Goal: Transaction & Acquisition: Download file/media

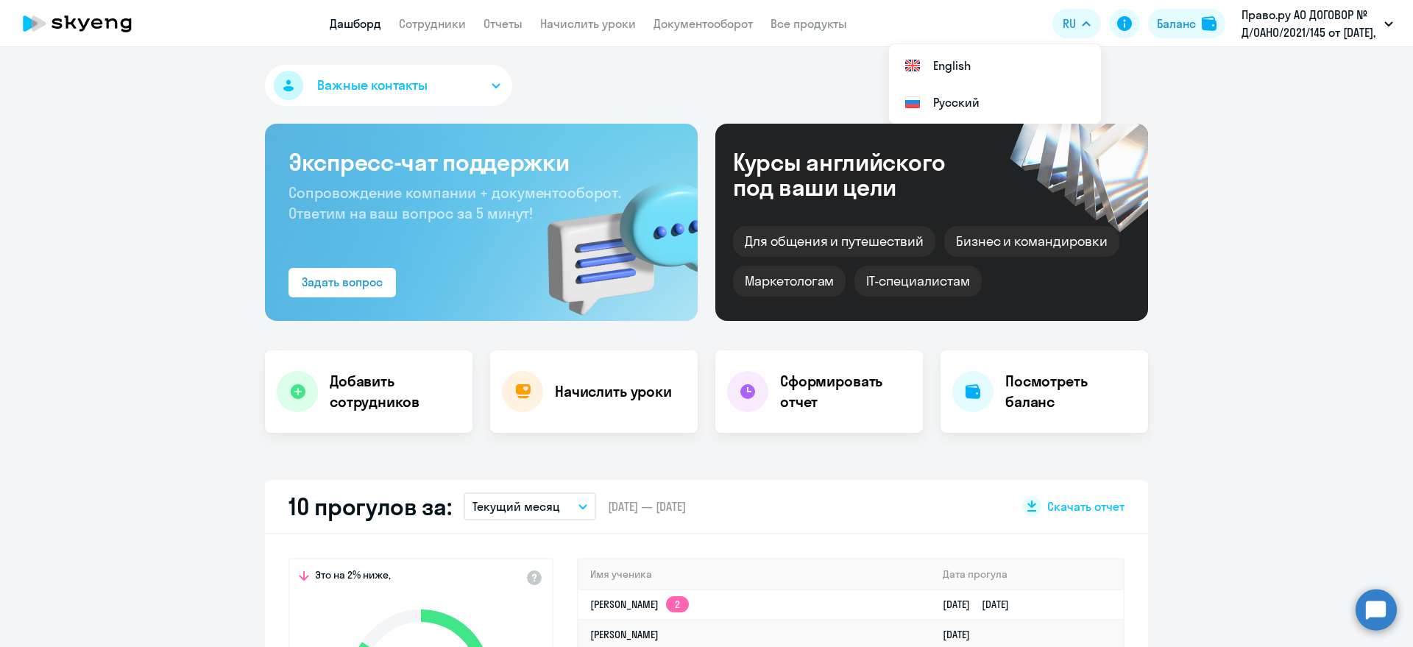
select select "30"
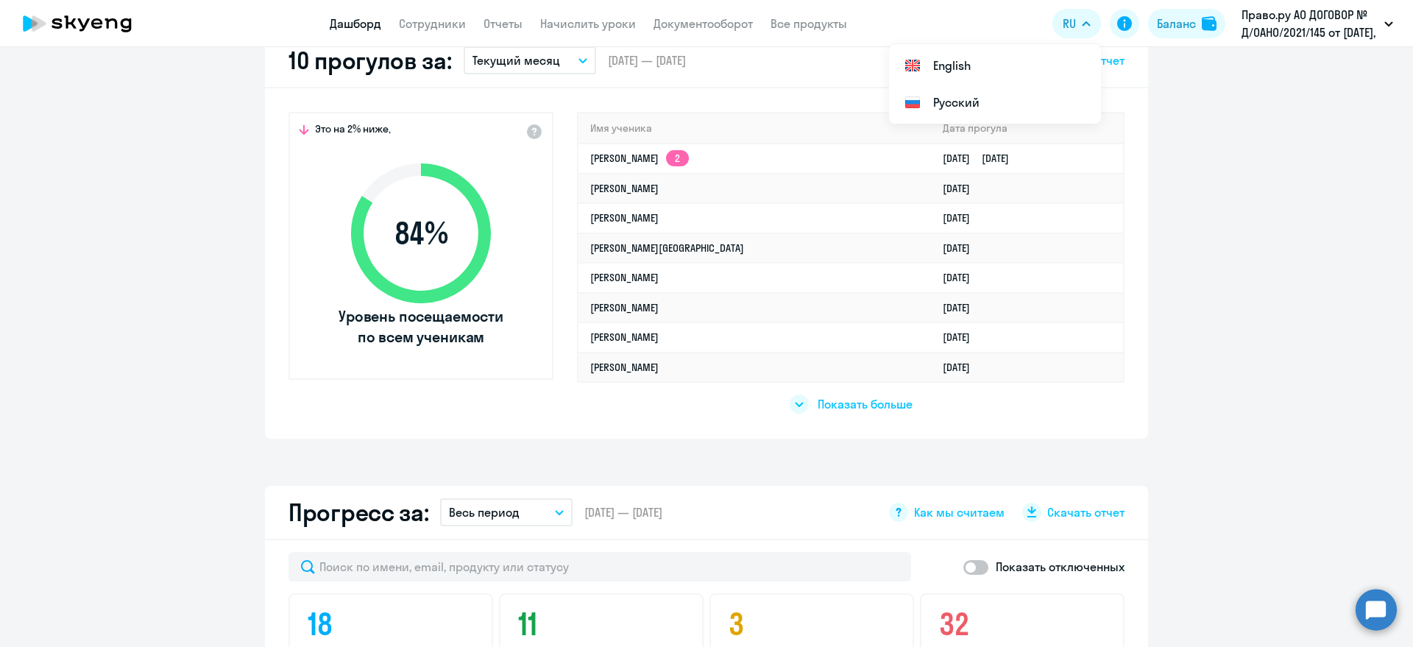
scroll to position [460, 0]
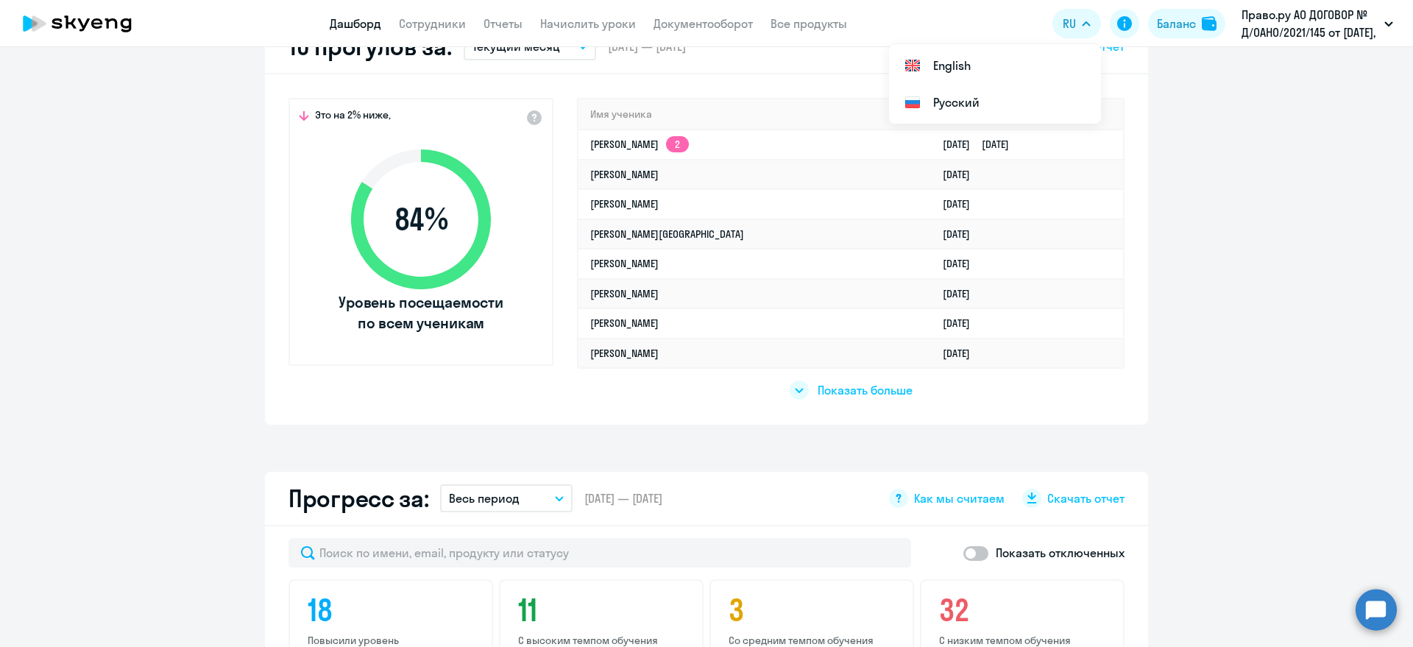
click at [829, 392] on span "Показать больше" at bounding box center [865, 390] width 95 height 16
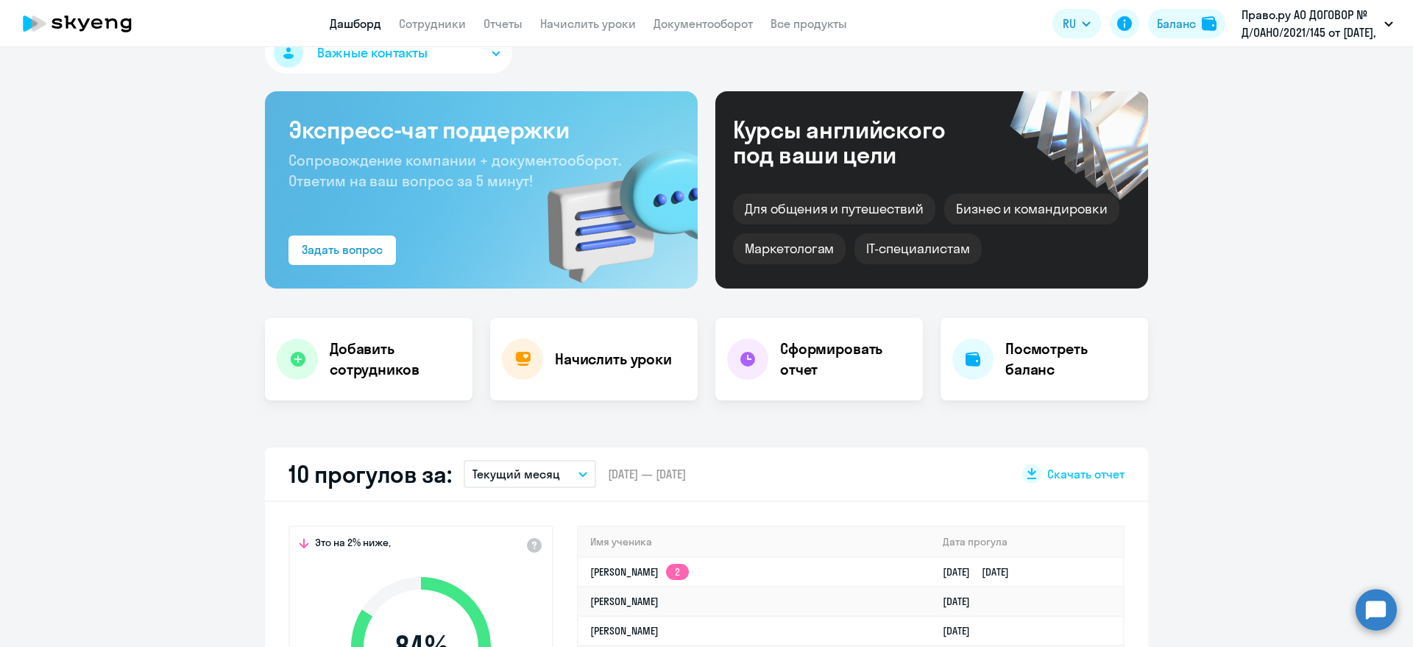
scroll to position [0, 0]
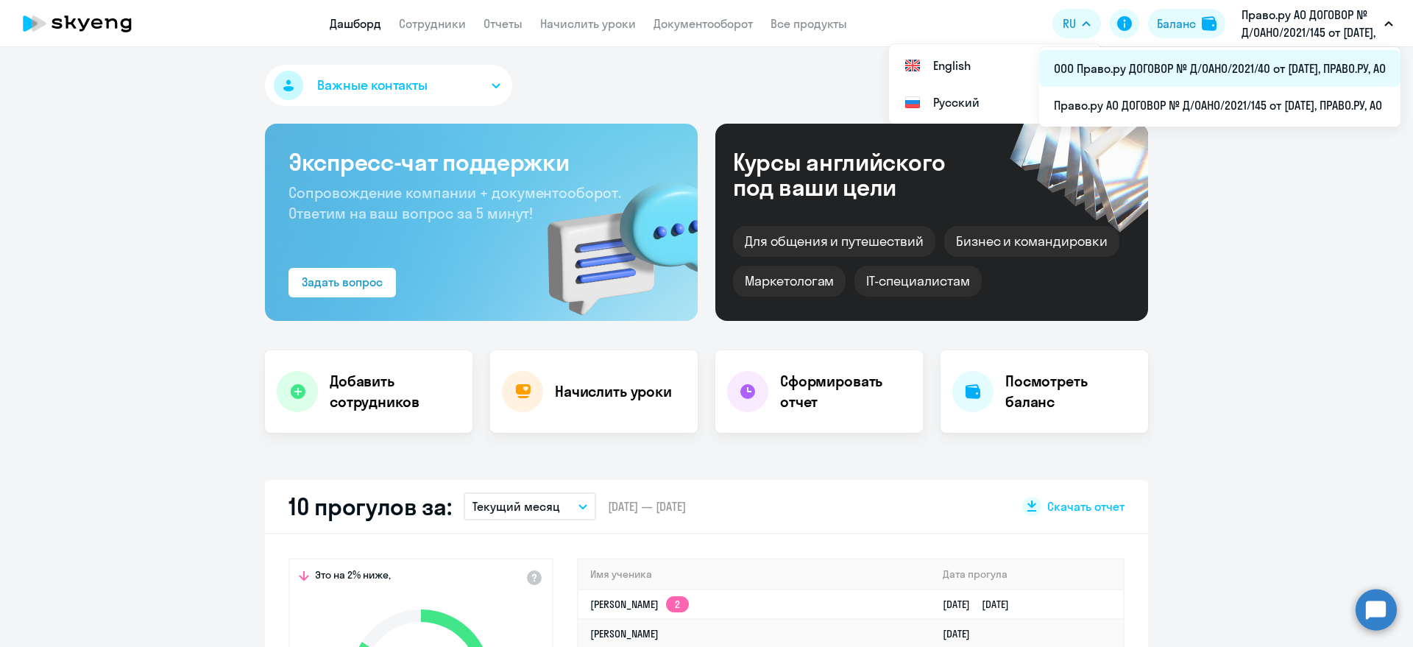
click at [1179, 67] on li "ООО Право.ру ДОГОВОР № Д/OAHO/2021/40 от [DATE], ПРАВО.РУ, АО" at bounding box center [1219, 68] width 361 height 37
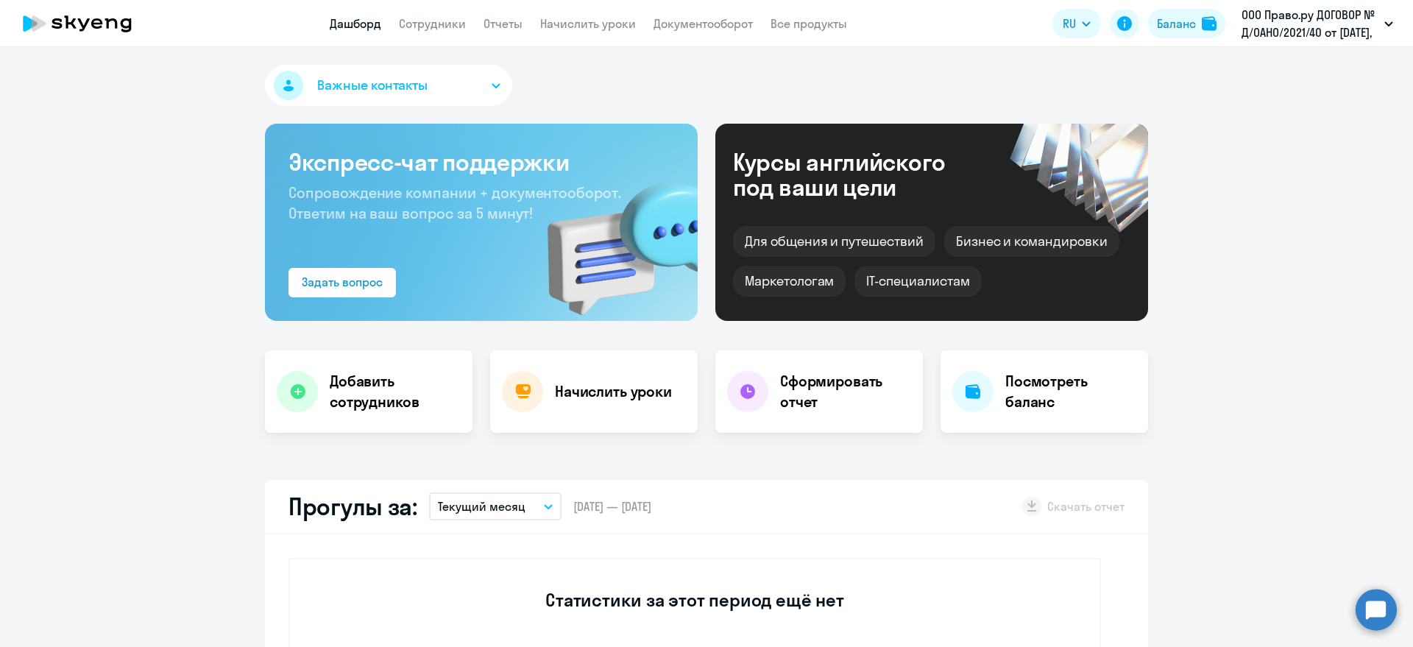
select select "30"
click at [509, 24] on link "Отчеты" at bounding box center [503, 23] width 39 height 15
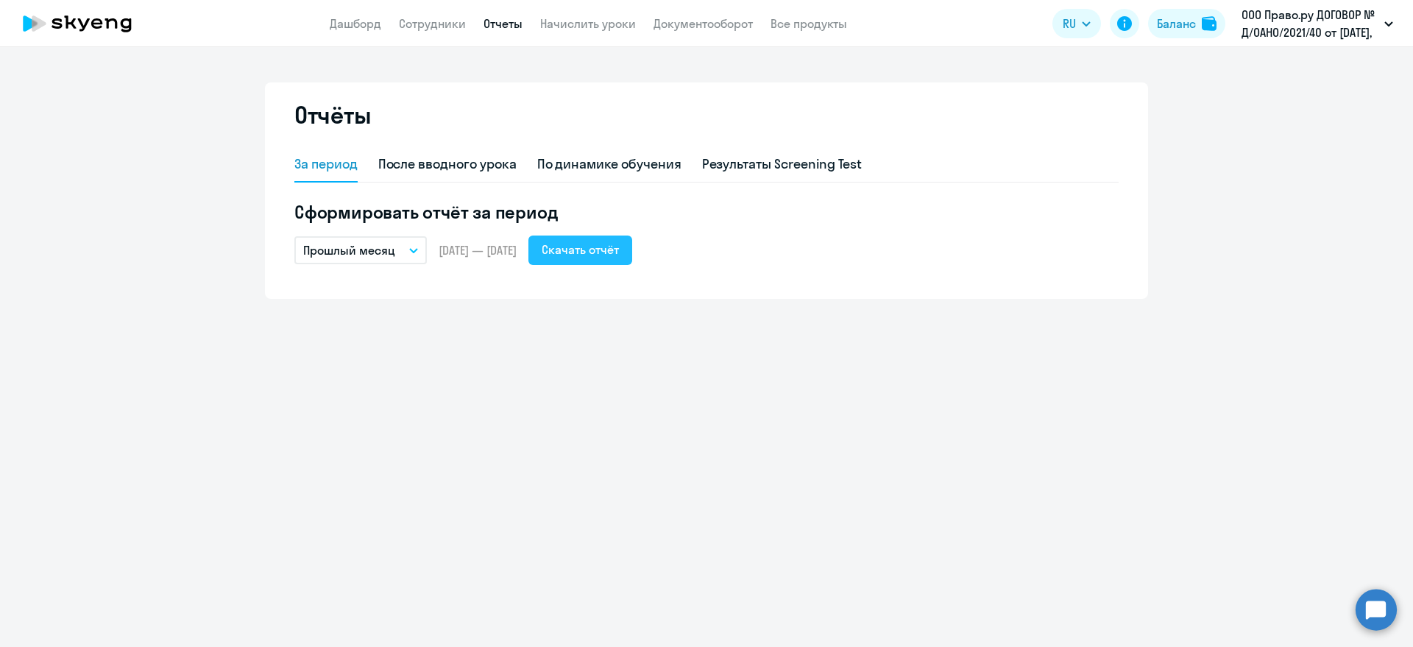
click at [619, 258] on div "Скачать отчёт" at bounding box center [580, 250] width 77 height 18
click at [1403, 105] on ng-component "Отчёты За период После вводного урока По динамике обучения Результаты Screening…" at bounding box center [706, 190] width 1413 height 216
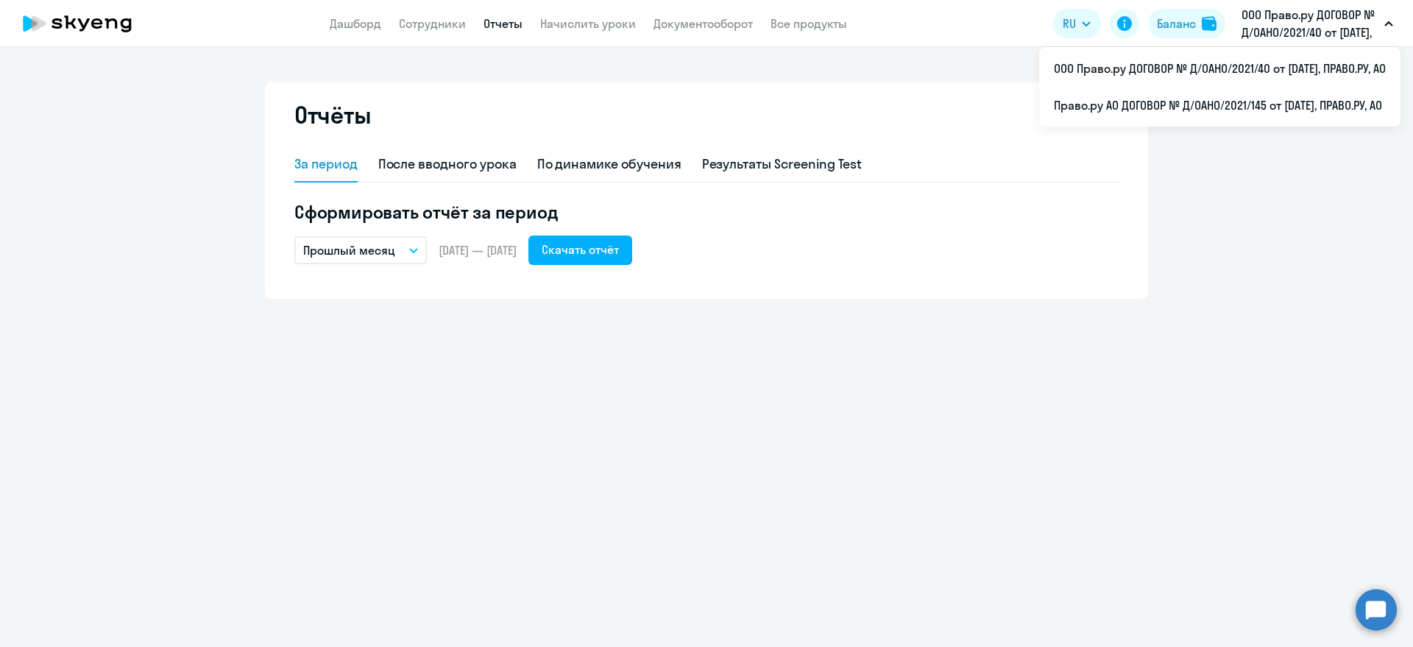
click at [1317, 18] on p "ООО Право.ру ДОГОВОР № Д/OAHO/2021/40 от [DATE], ПРАВО.РУ, АО" at bounding box center [1310, 23] width 137 height 35
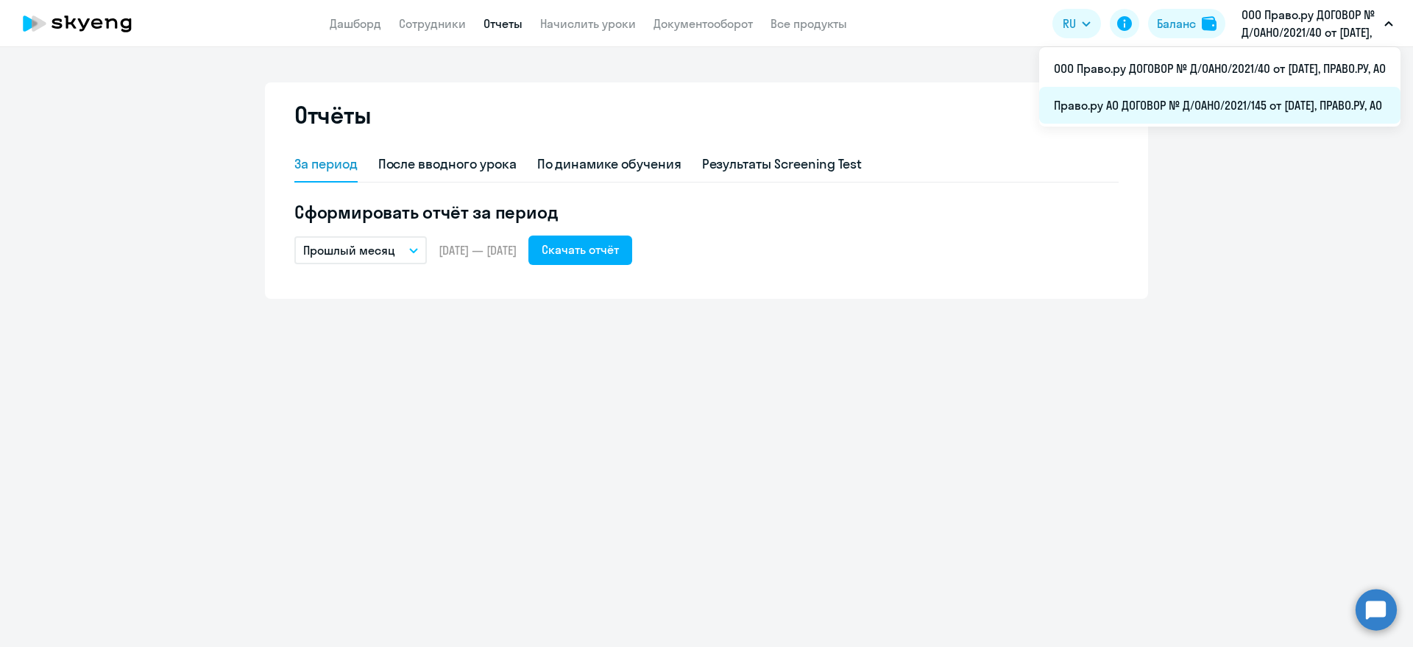
click at [1189, 103] on li "Право.ру АО ДОГОВОР № Д/OAHO/2021/145 от [DATE], ПРАВО.РУ, АО" at bounding box center [1219, 105] width 361 height 37
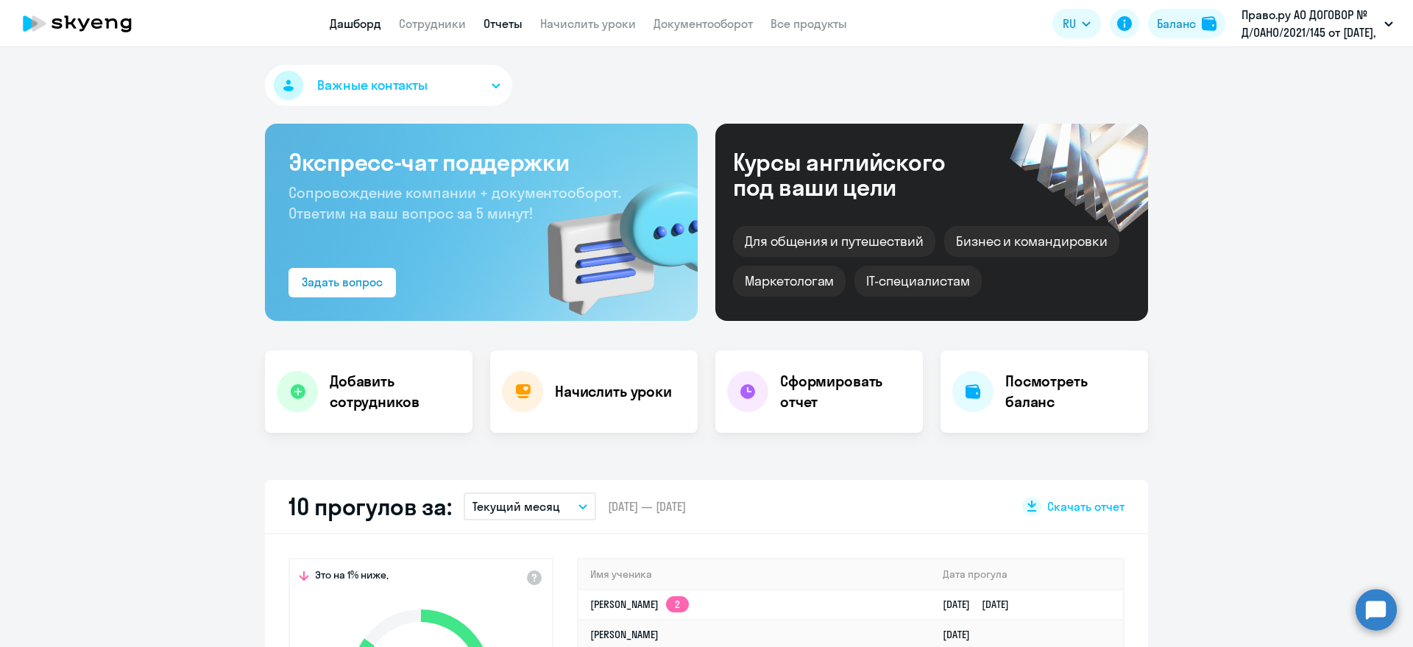
click at [512, 24] on link "Отчеты" at bounding box center [503, 23] width 39 height 15
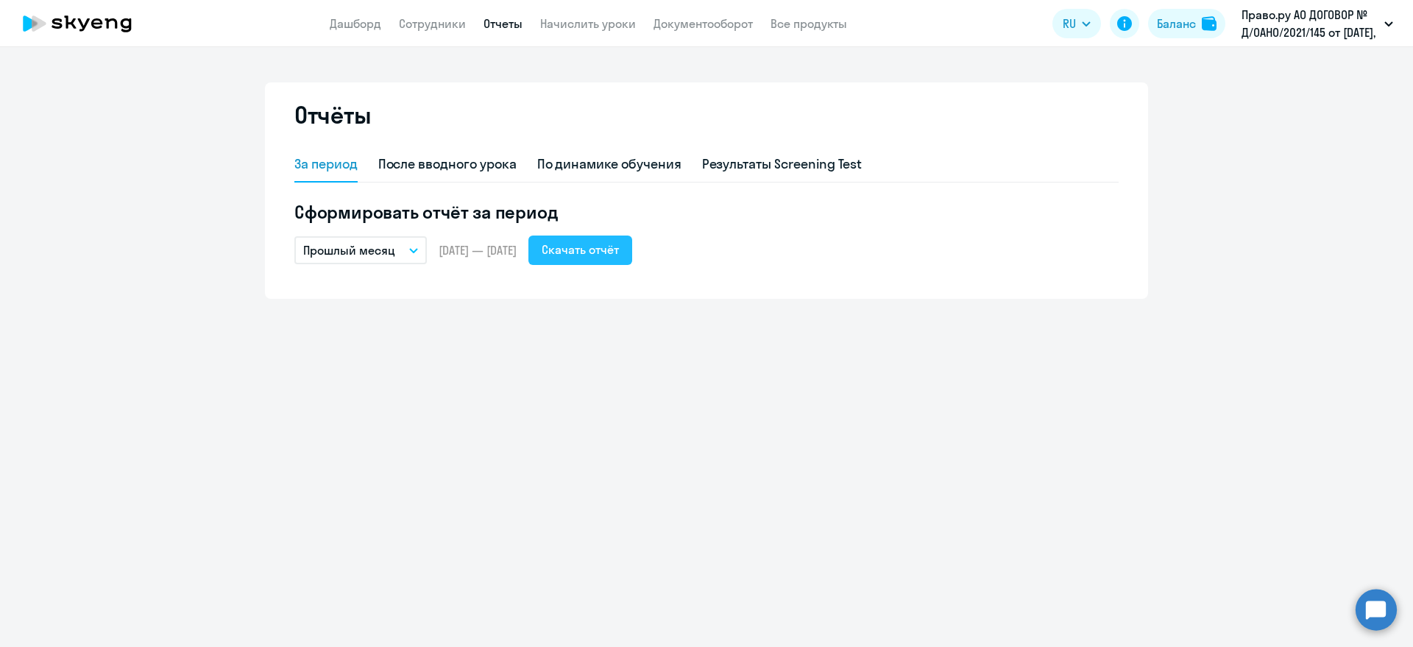
click at [611, 255] on div "Скачать отчёт" at bounding box center [580, 250] width 77 height 18
